Goal: Transaction & Acquisition: Purchase product/service

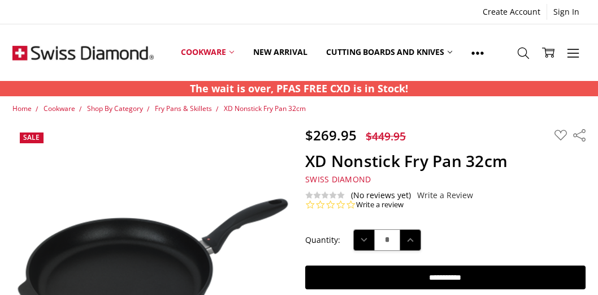
drag, startPoint x: 543, startPoint y: 178, endPoint x: 544, endPoint y: 193, distance: 15.8
click at [544, 193] on section "$269.95 $449.95 MSRP: You save Add to Wish List" at bounding box center [445, 168] width 293 height 83
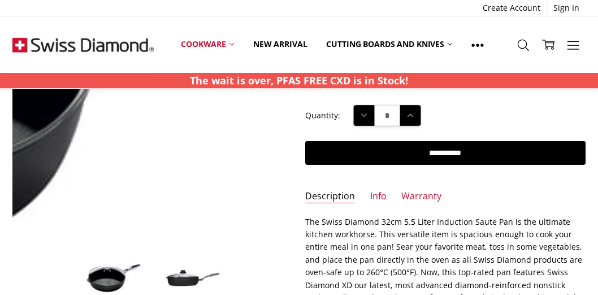
scroll to position [164, 0]
